Goal: Find specific page/section: Find specific page/section

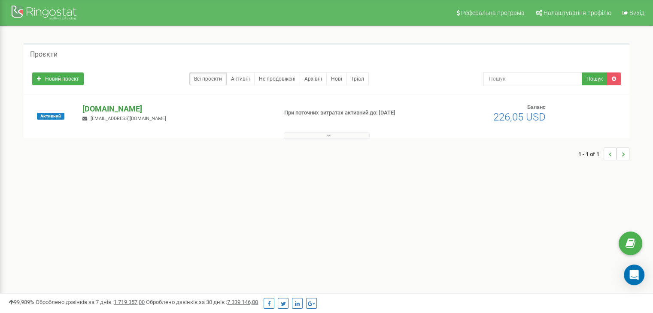
click at [100, 110] on p "[DOMAIN_NAME]" at bounding box center [176, 108] width 188 height 11
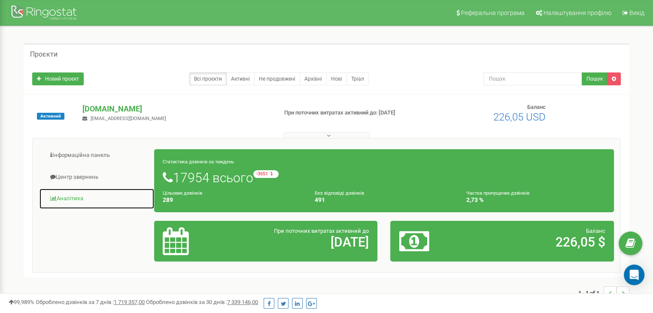
click at [66, 201] on link "Аналiтика" at bounding box center [97, 199] width 116 height 21
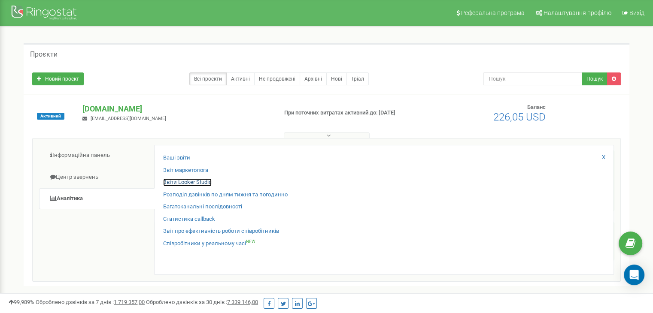
click at [184, 182] on link "Звіти Looker Studio" at bounding box center [187, 183] width 49 height 8
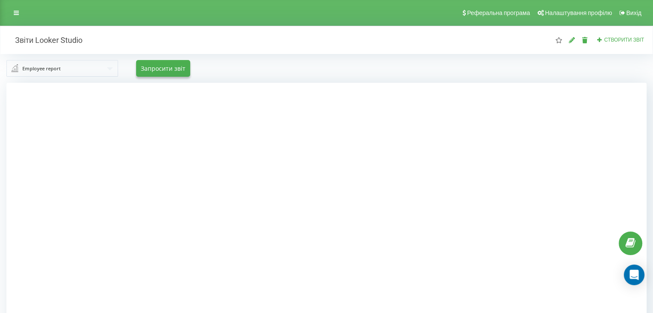
click at [79, 68] on input "text" at bounding box center [62, 68] width 111 height 15
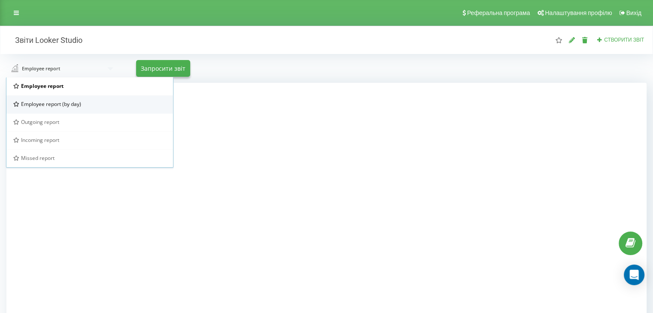
click at [79, 101] on span "Employee report (by day)" at bounding box center [51, 103] width 60 height 7
